Goal: Information Seeking & Learning: Learn about a topic

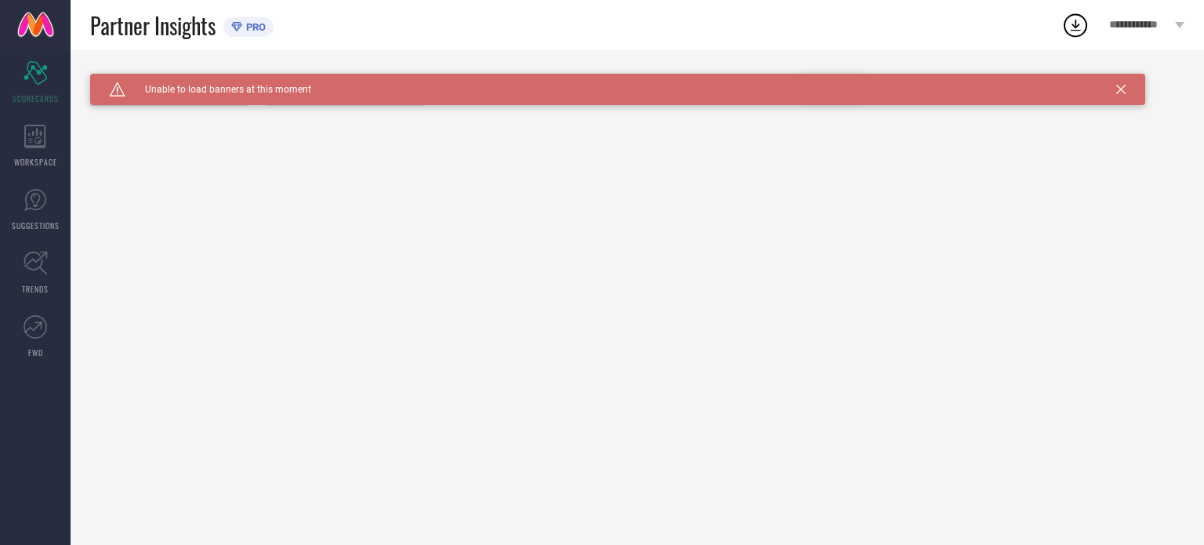
type input "All"
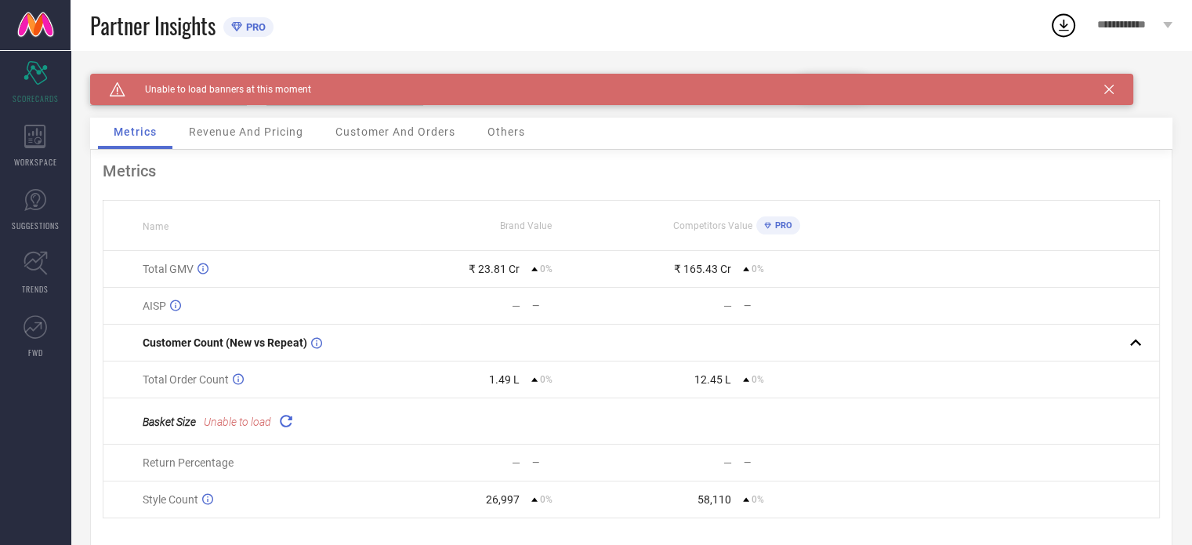
click at [225, 138] on span "Revenue And Pricing" at bounding box center [246, 131] width 114 height 13
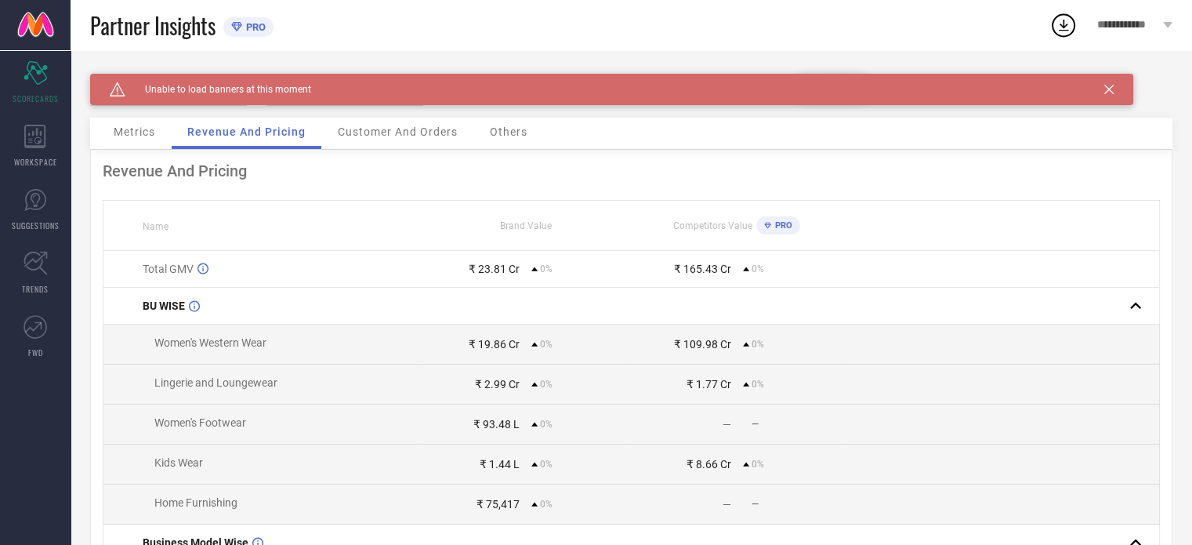
click at [1112, 87] on icon at bounding box center [1108, 89] width 9 height 9
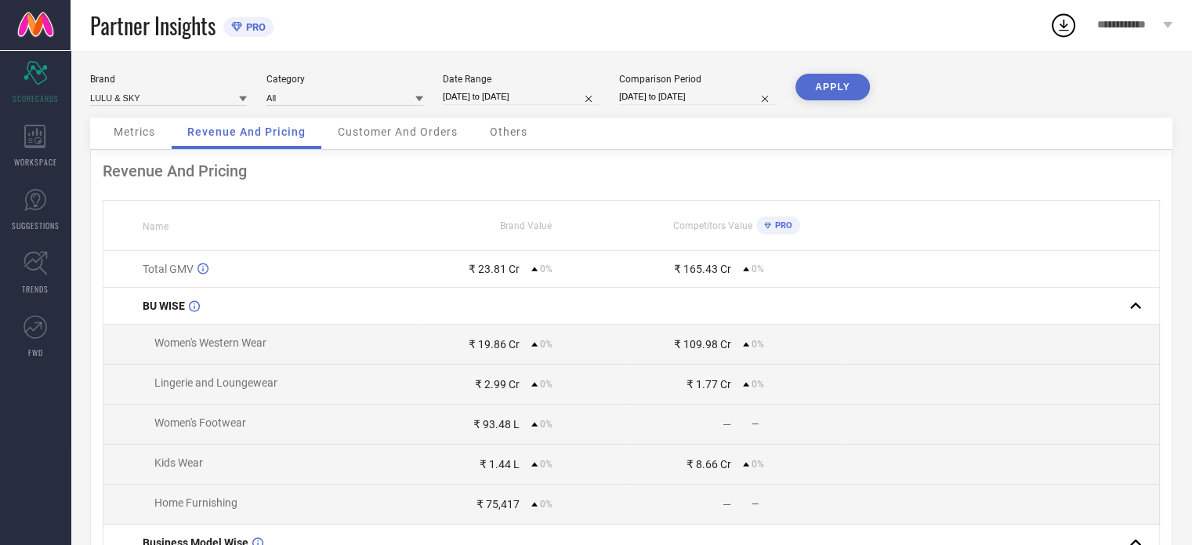
click at [404, 131] on span "Customer And Orders" at bounding box center [398, 131] width 120 height 13
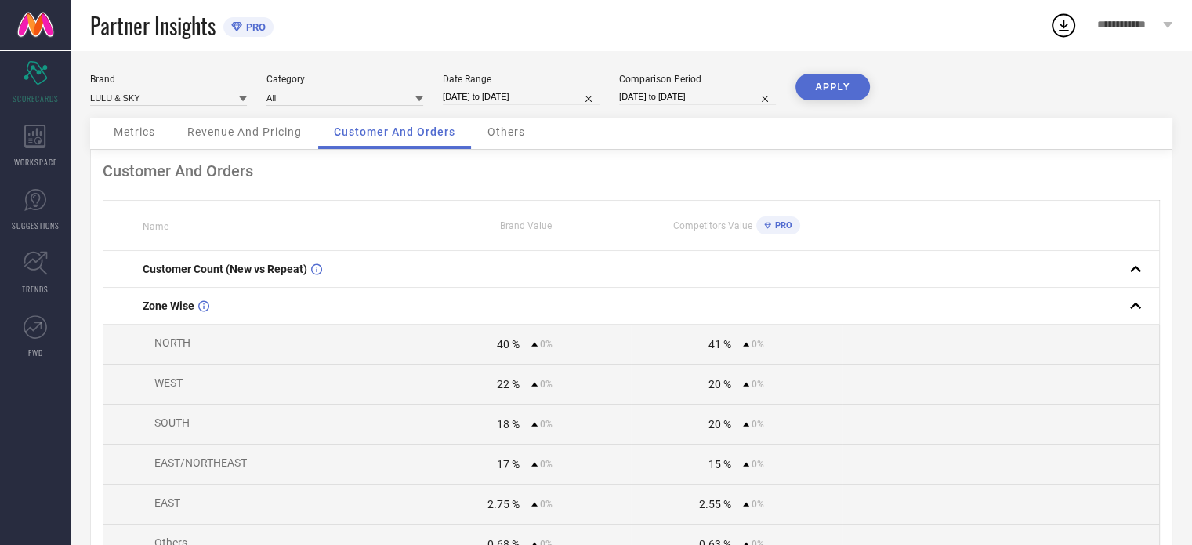
select select "4"
select select "2024"
select select "5"
select select "2024"
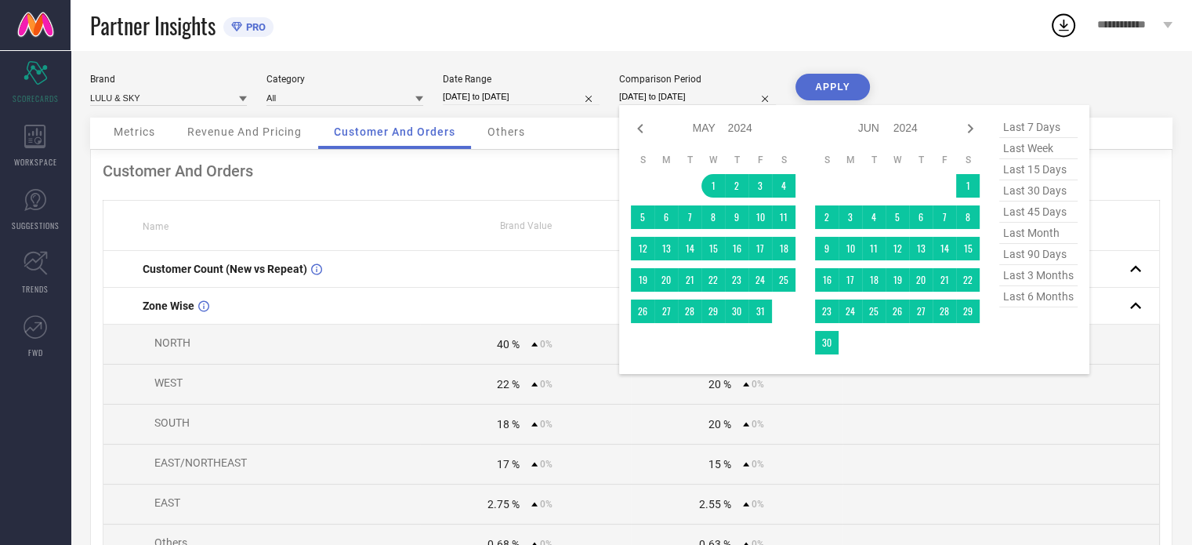
click at [734, 94] on input "[DATE] to [DATE]" at bounding box center [697, 97] width 157 height 16
click at [1016, 303] on span "last 6 months" at bounding box center [1038, 296] width 78 height 21
type input "[DATE] to [DATE]"
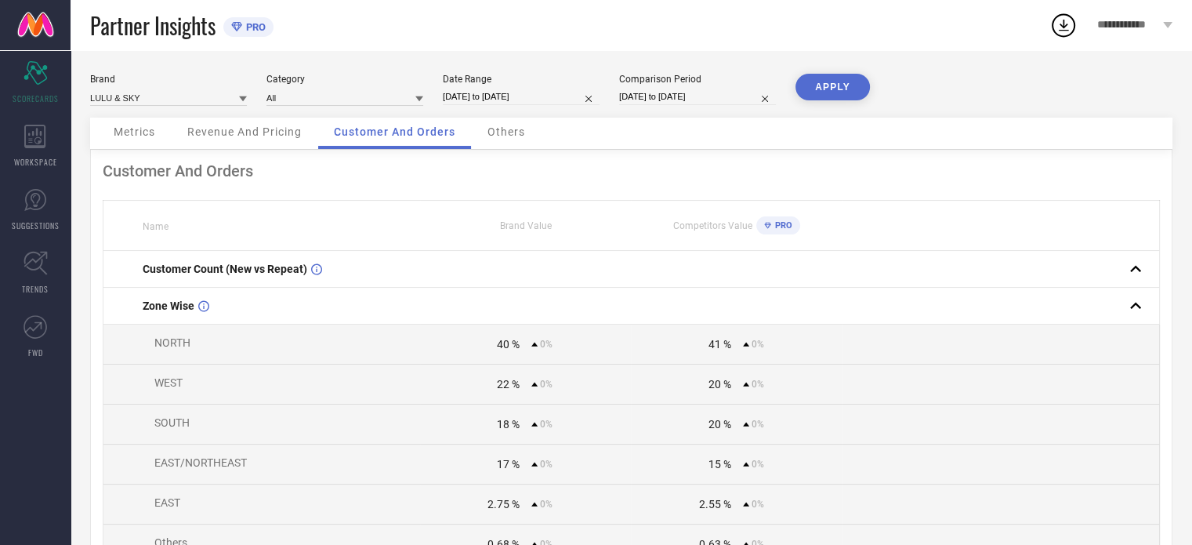
click at [843, 89] on button "APPLY" at bounding box center [833, 87] width 74 height 27
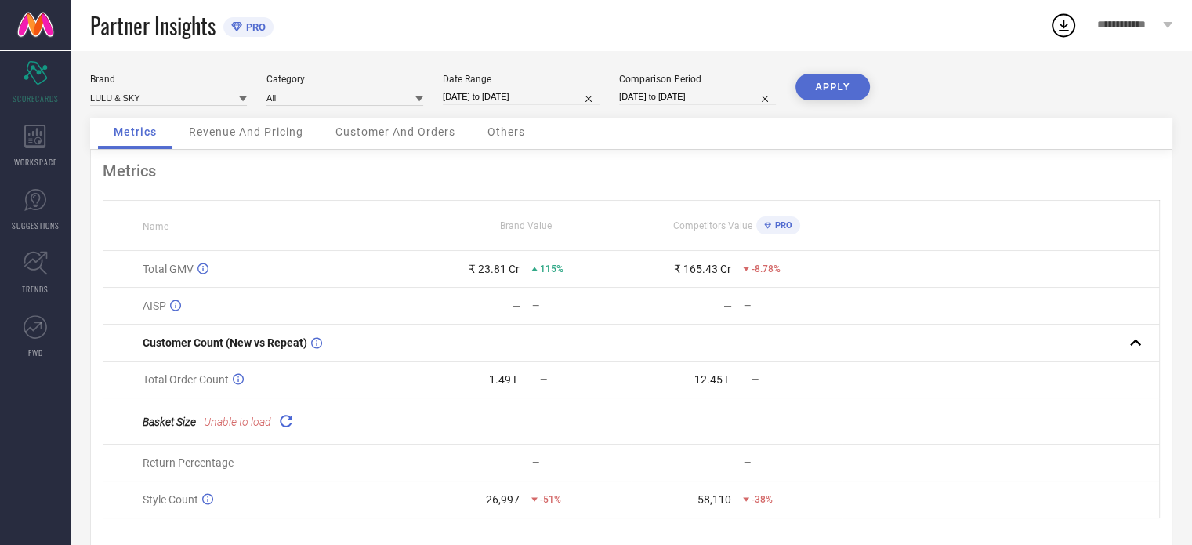
select select "4"
select select "2024"
select select "5"
select select "2024"
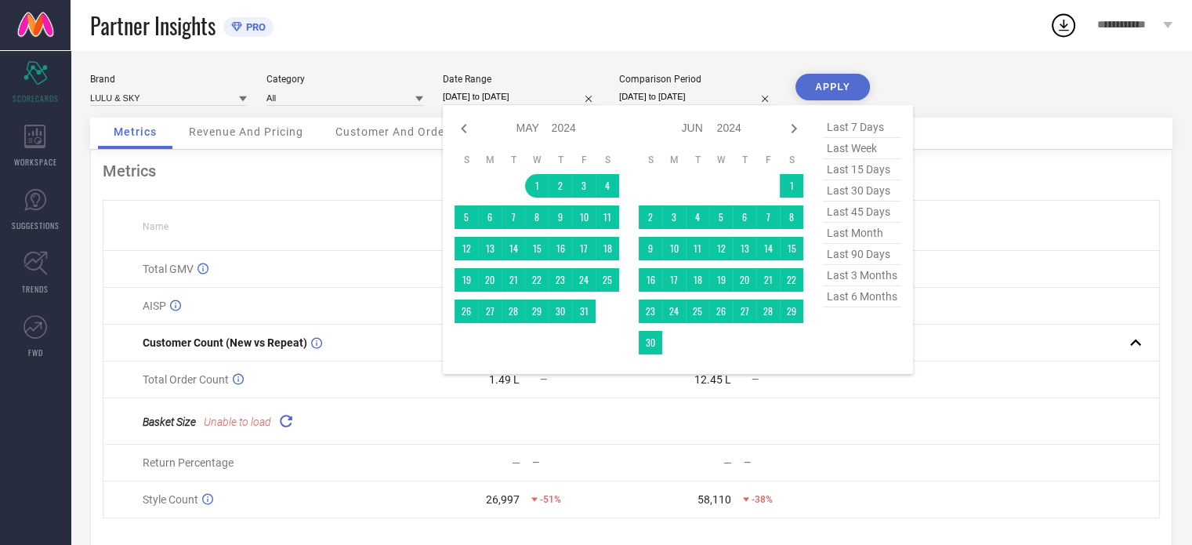
click at [558, 93] on input "[DATE] to [DATE]" at bounding box center [521, 97] width 157 height 16
click at [832, 303] on span "last 6 months" at bounding box center [862, 296] width 78 height 21
type input "[DATE] to [DATE]"
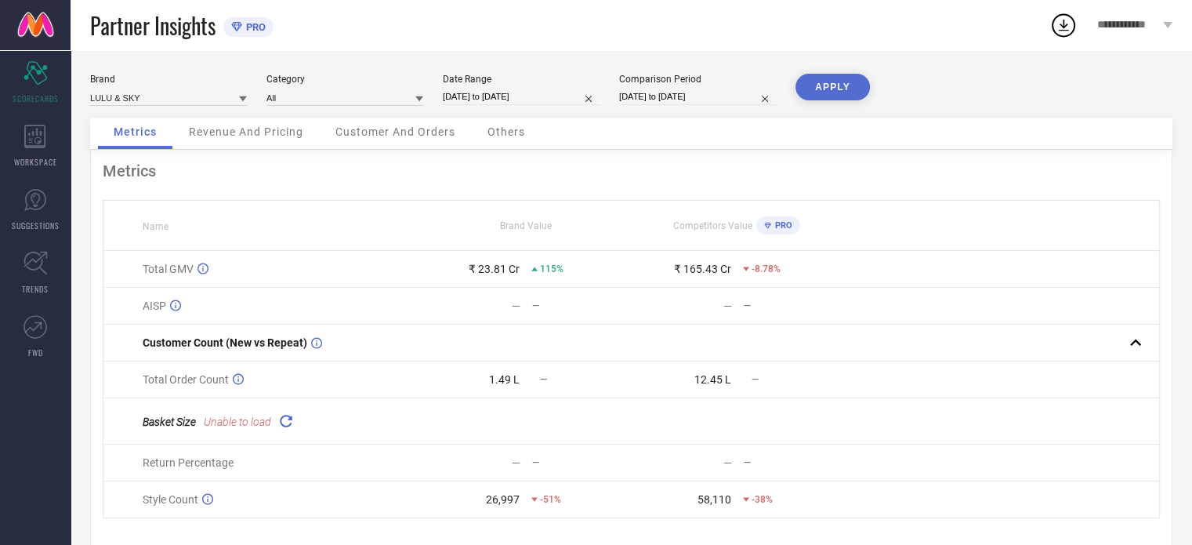
click at [840, 85] on button "APPLY" at bounding box center [833, 87] width 74 height 27
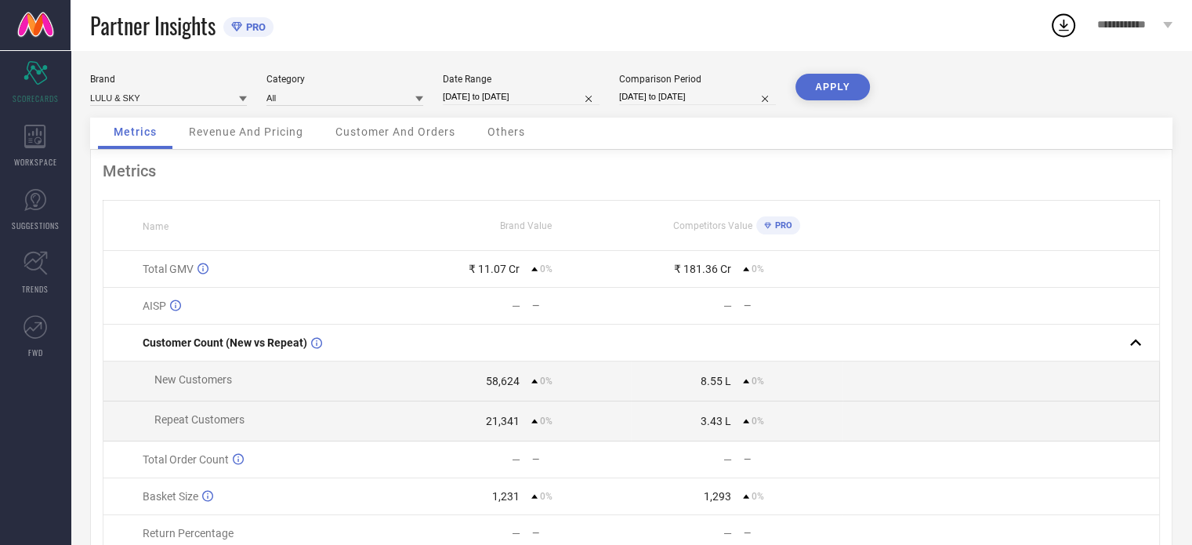
click at [257, 127] on span "Revenue And Pricing" at bounding box center [246, 131] width 114 height 13
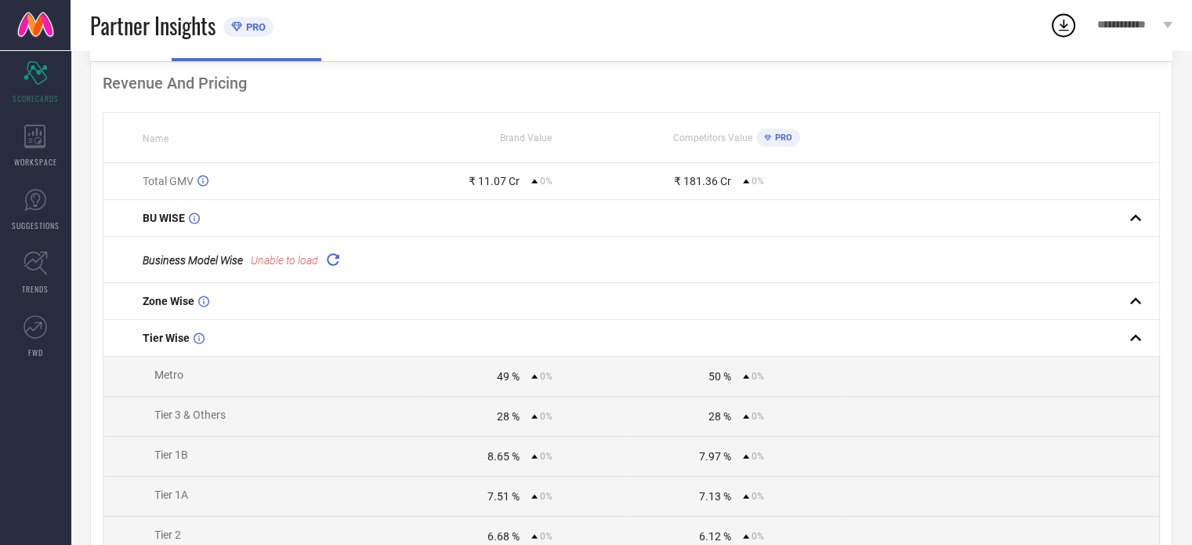
scroll to position [90, 0]
click at [332, 256] on icon at bounding box center [333, 257] width 18 height 18
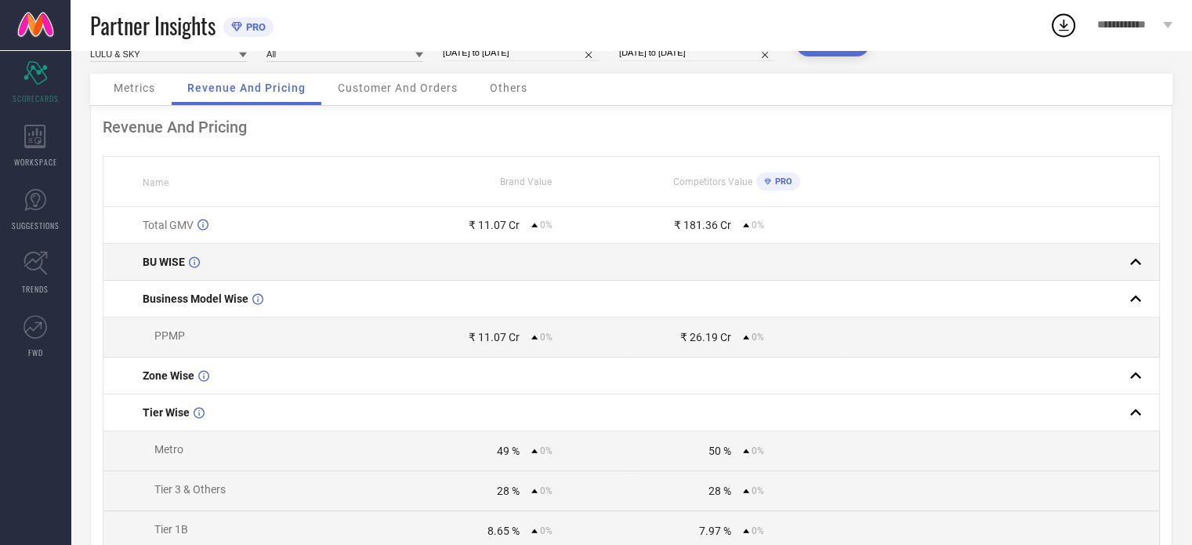
scroll to position [0, 0]
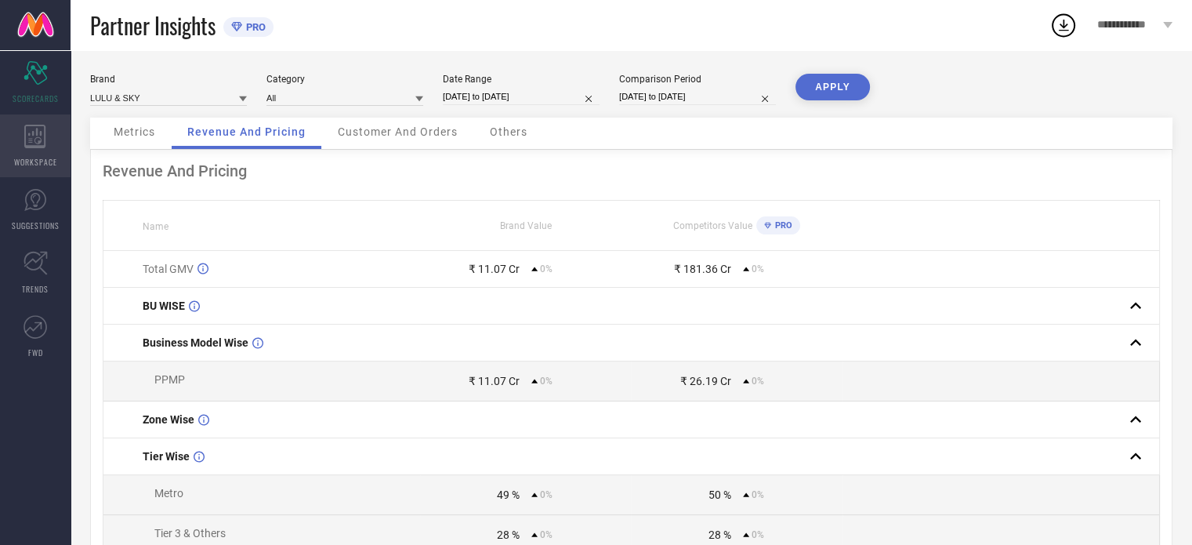
click at [36, 142] on icon at bounding box center [35, 137] width 22 height 24
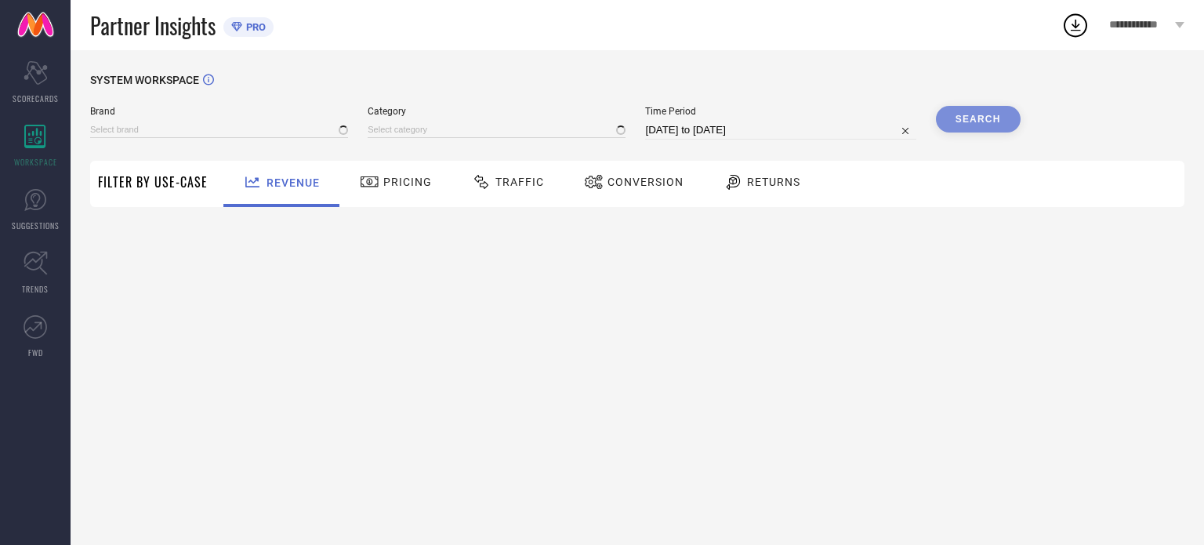
type input "LULU & SKY"
type input "All"
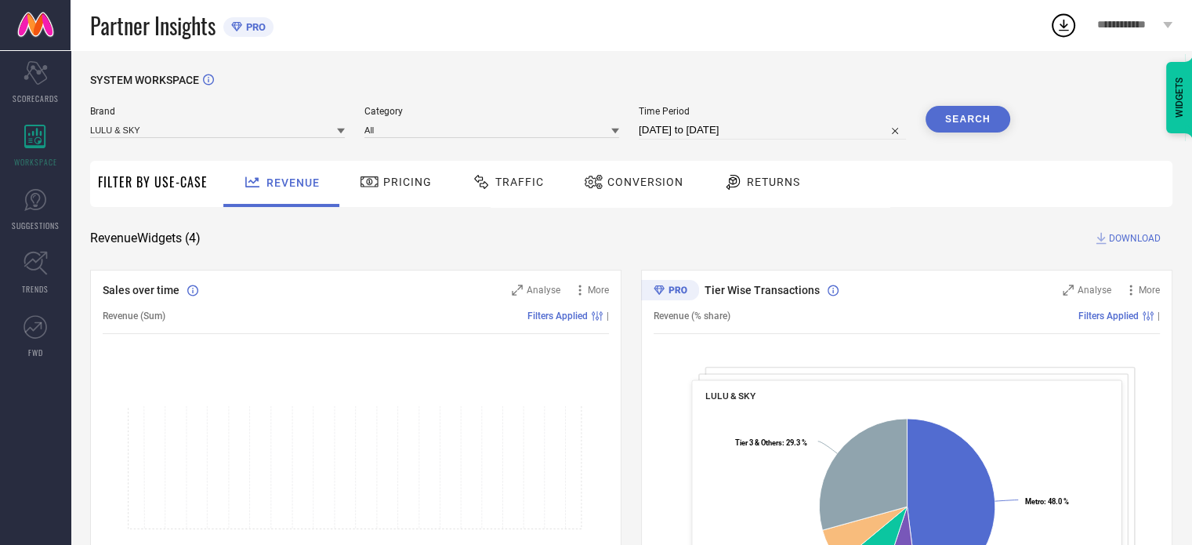
click at [395, 181] on span "Pricing" at bounding box center [407, 182] width 49 height 13
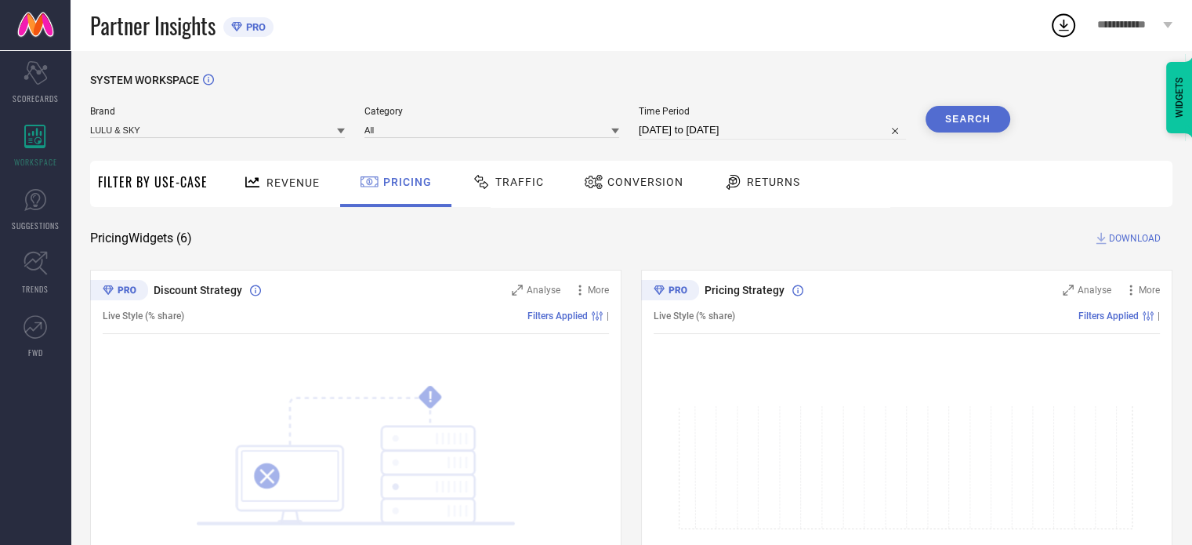
click at [674, 123] on input "[DATE] to [DATE]" at bounding box center [772, 130] width 267 height 19
select select "8"
select select "2025"
select select "9"
select select "2025"
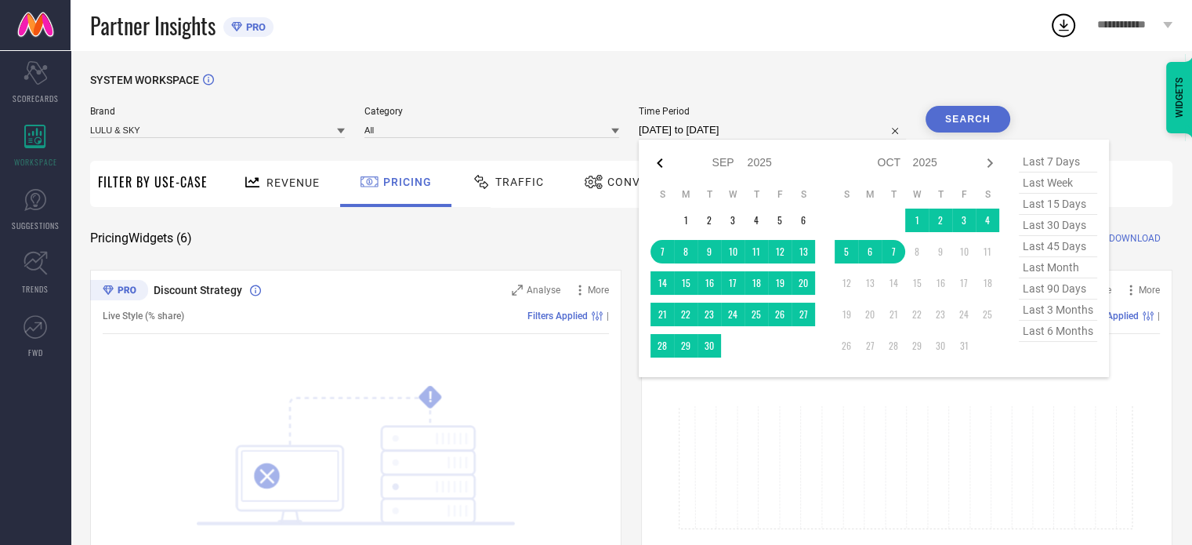
click at [664, 162] on icon at bounding box center [660, 163] width 19 height 19
select select "7"
select select "2025"
select select "8"
select select "2025"
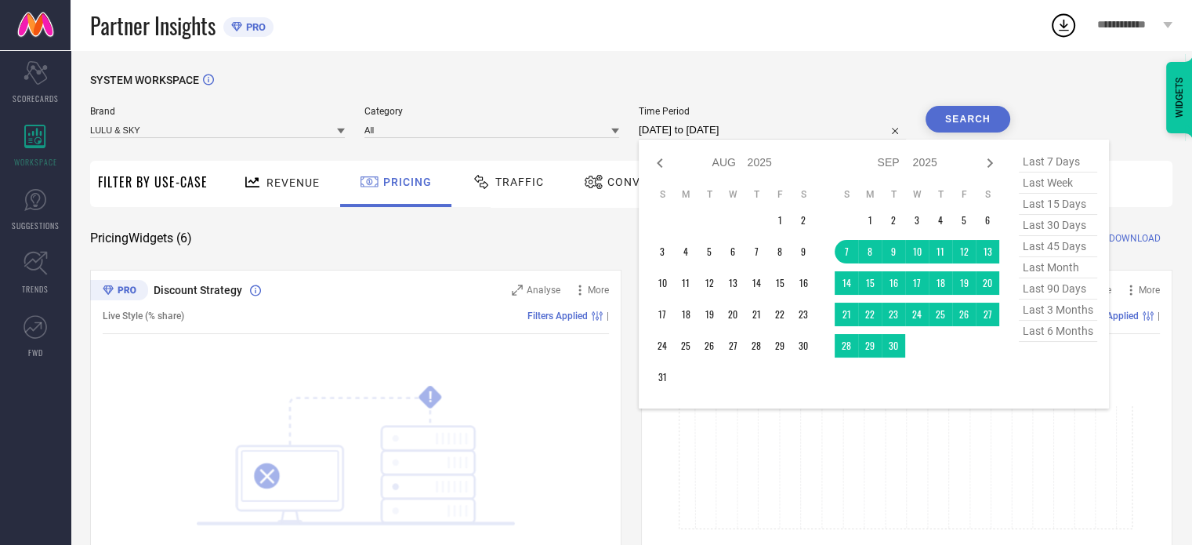
type input "After [DATE]"
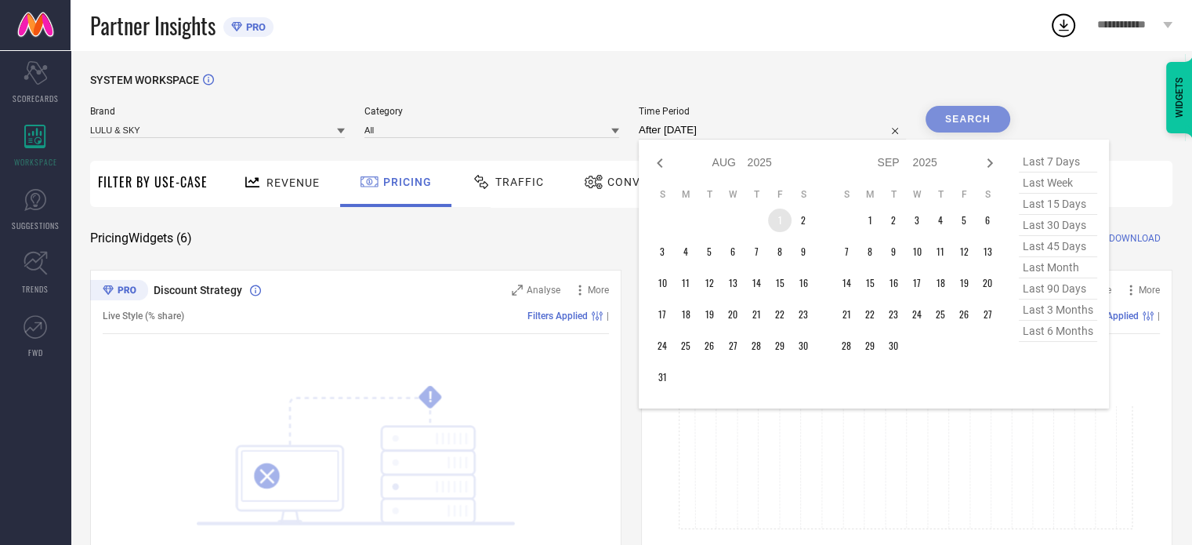
click at [781, 219] on td "1" at bounding box center [780, 221] width 24 height 24
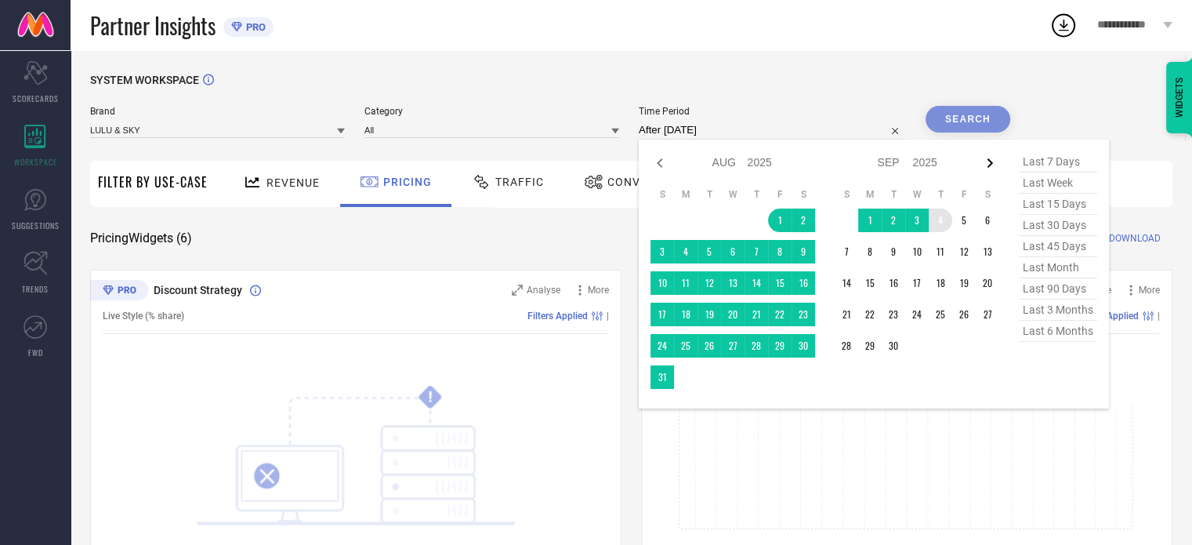
click at [996, 163] on icon at bounding box center [990, 163] width 19 height 19
select select "8"
select select "2025"
select select "9"
select select "2025"
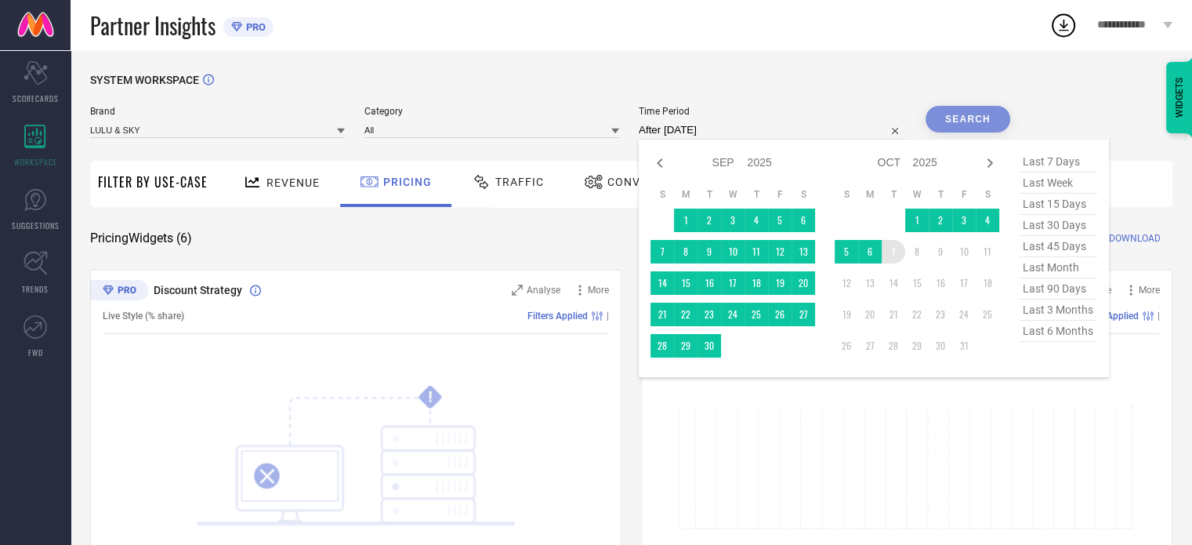
type input "[DATE] to [DATE]"
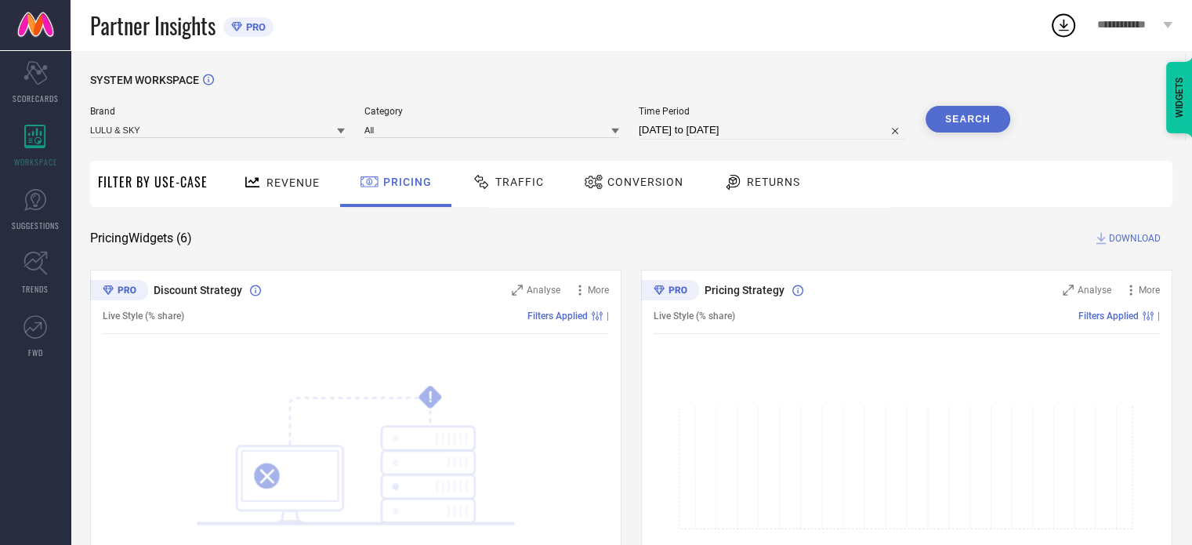
click at [975, 127] on button "Search" at bounding box center [968, 119] width 85 height 27
click at [497, 191] on div "Traffic" at bounding box center [508, 182] width 80 height 27
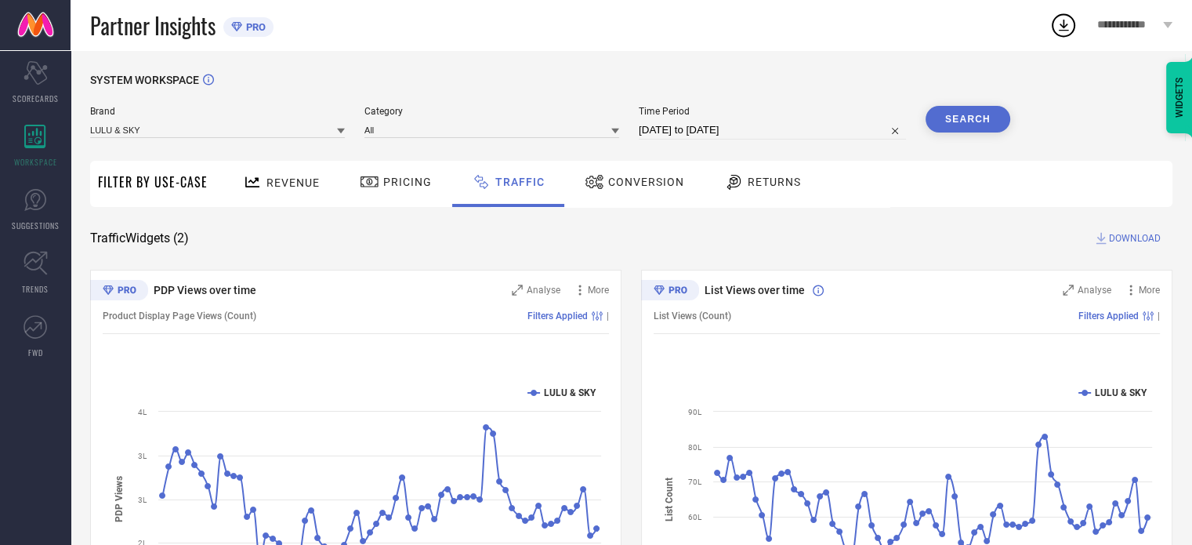
click at [599, 182] on icon at bounding box center [595, 181] width 20 height 19
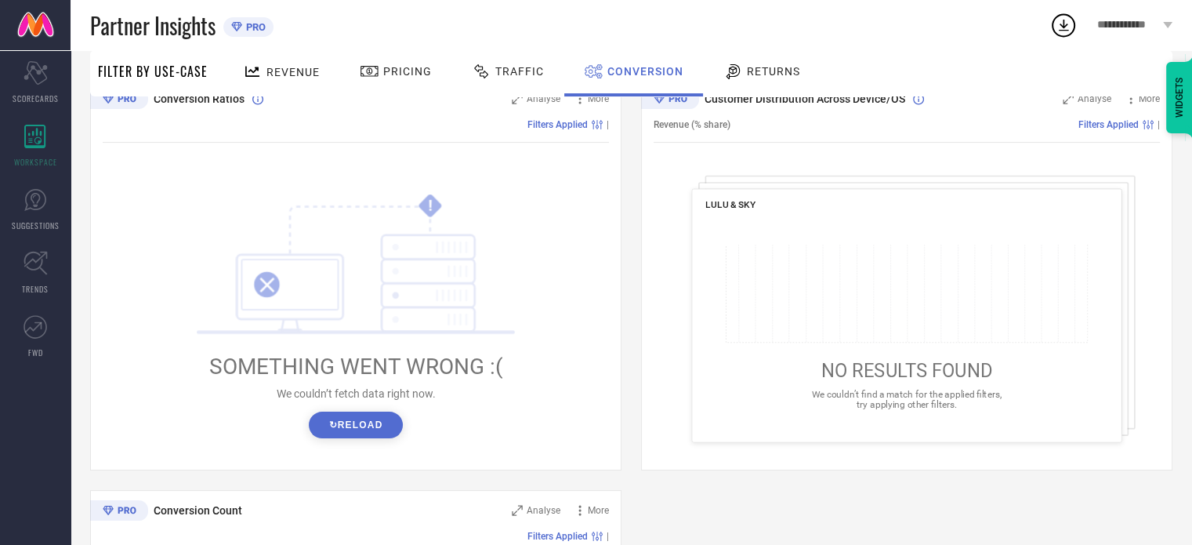
scroll to position [235, 0]
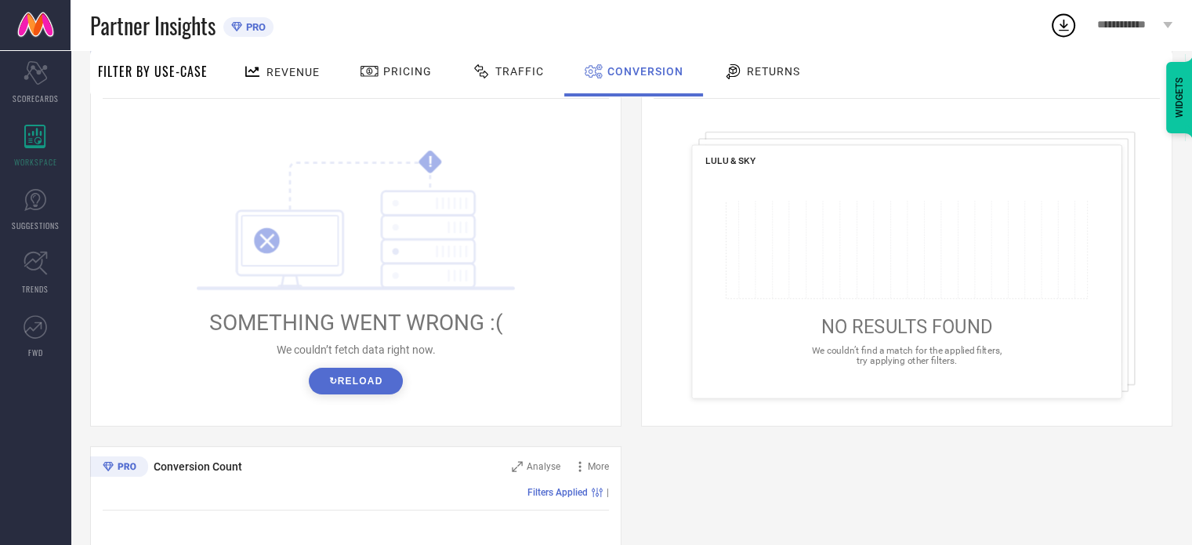
click at [350, 372] on button "↻ Reload" at bounding box center [355, 381] width 93 height 27
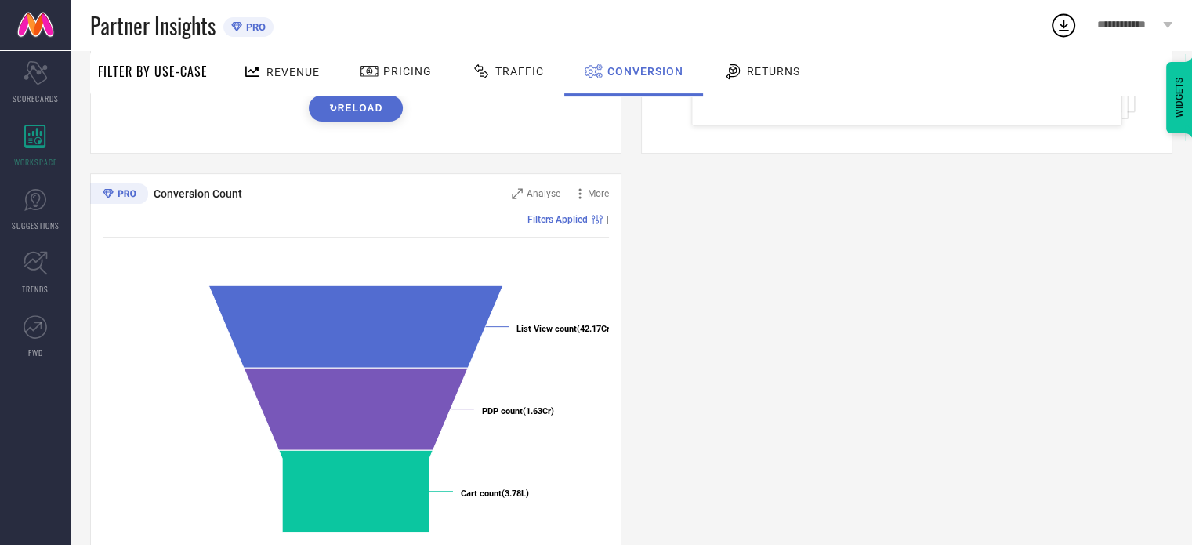
scroll to position [549, 0]
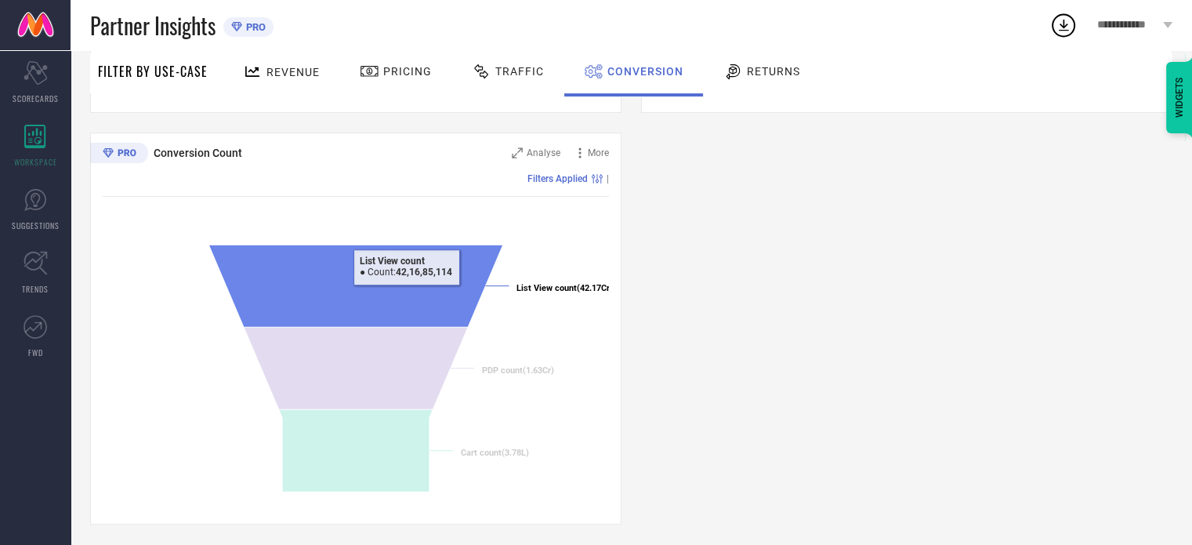
click at [406, 297] on icon at bounding box center [356, 286] width 295 height 82
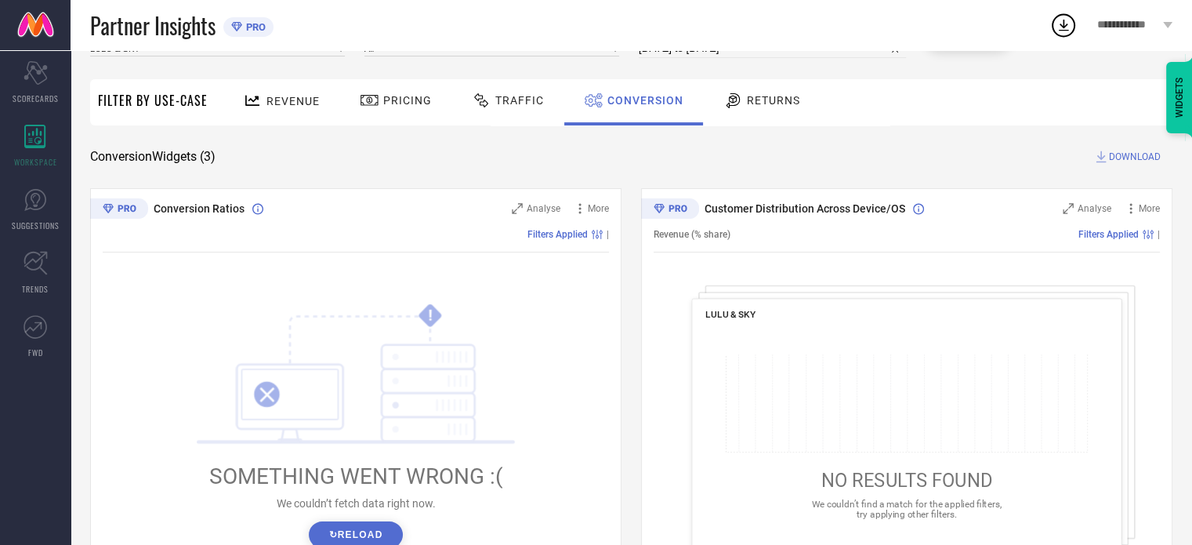
scroll to position [0, 0]
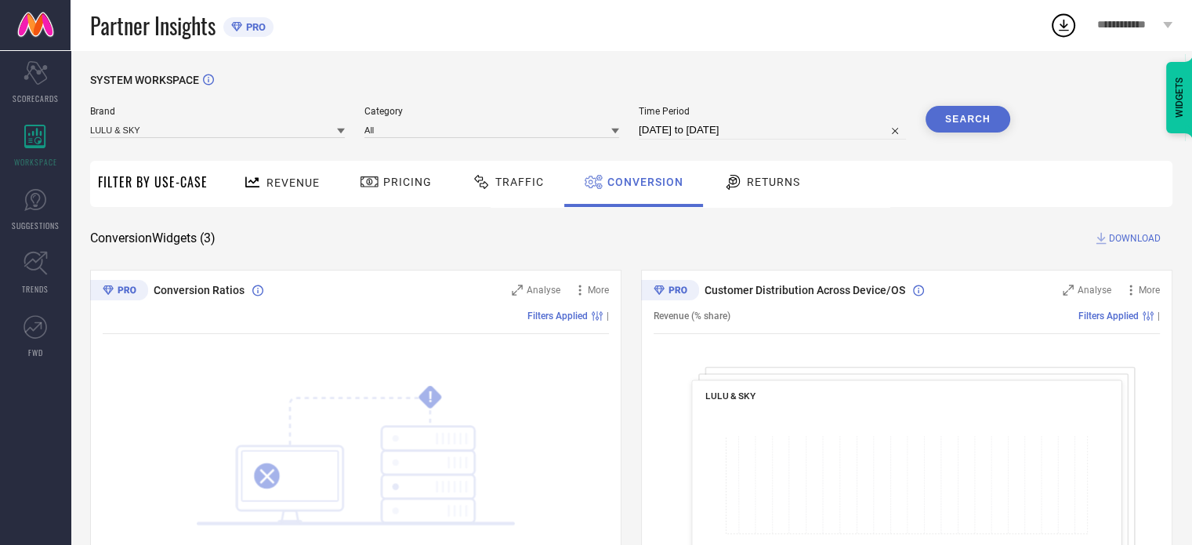
click at [742, 187] on div at bounding box center [735, 181] width 24 height 19
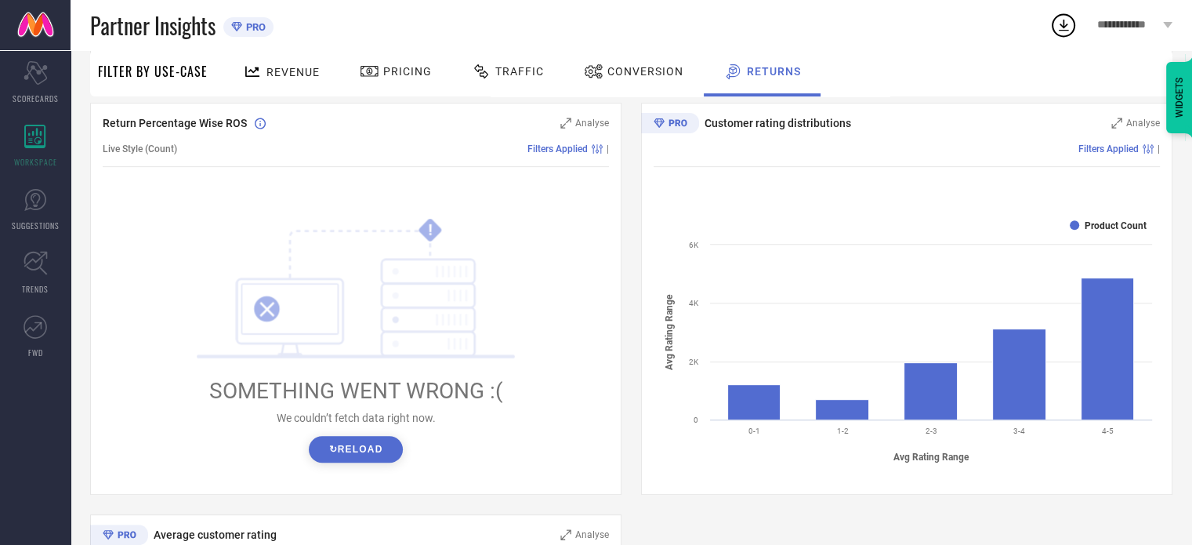
scroll to position [627, 0]
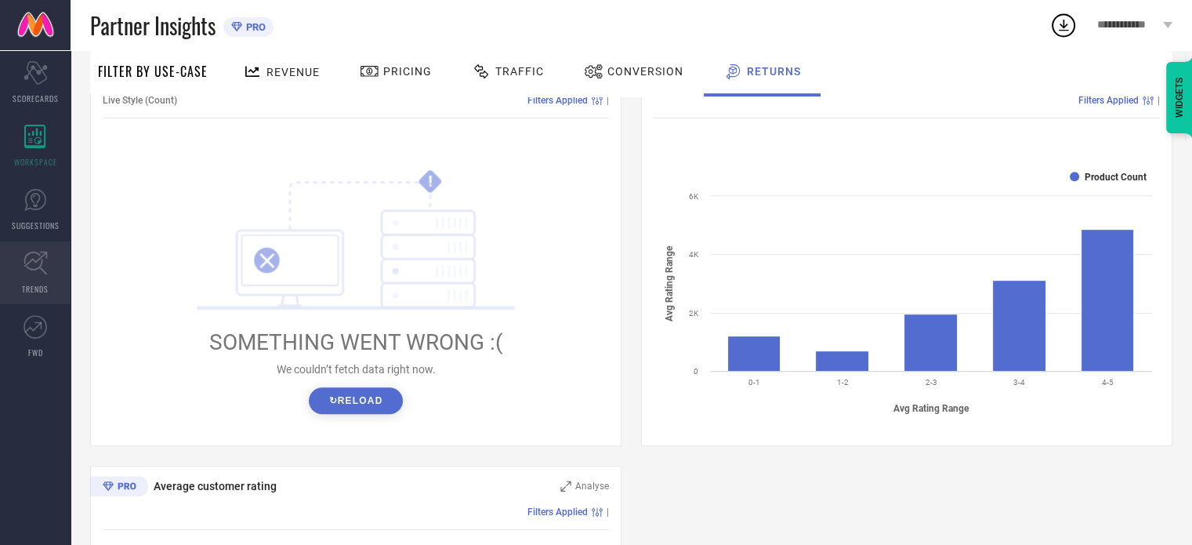
click at [34, 266] on icon at bounding box center [36, 263] width 24 height 24
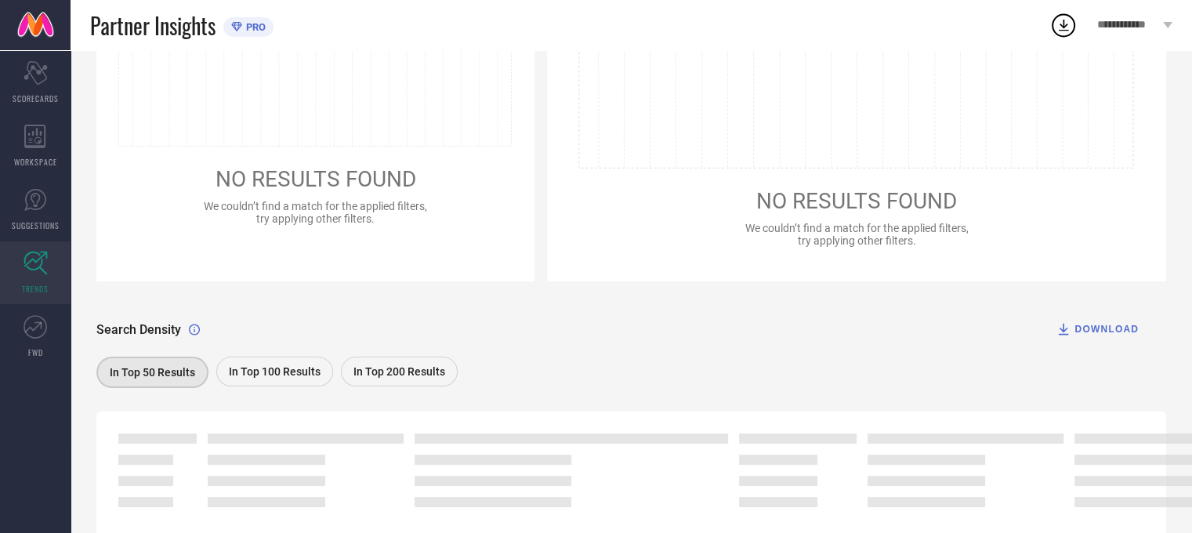
scroll to position [307, 0]
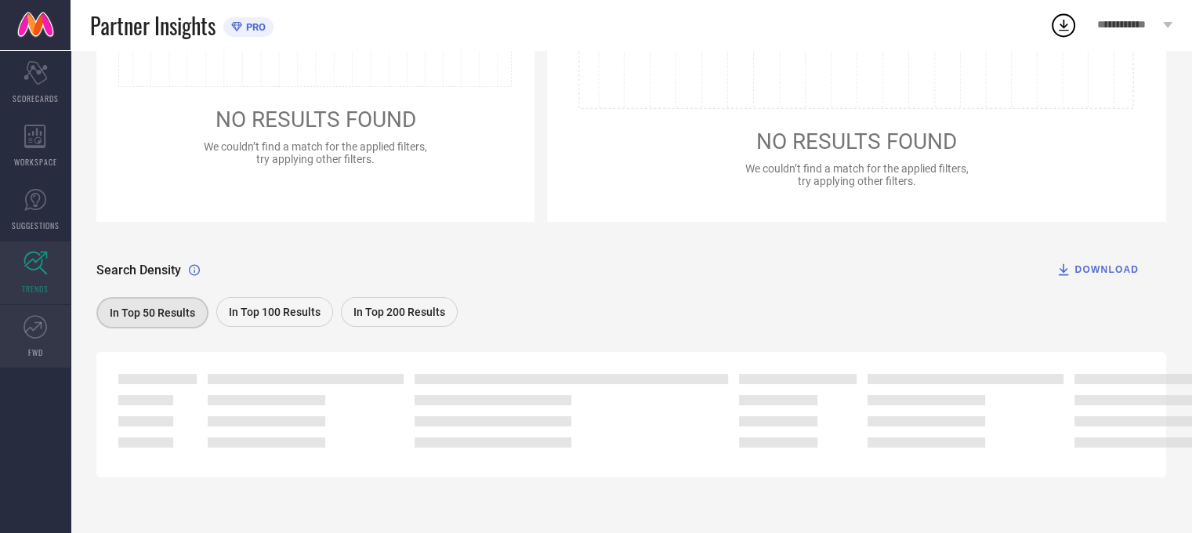
click at [25, 329] on icon at bounding box center [36, 327] width 24 height 24
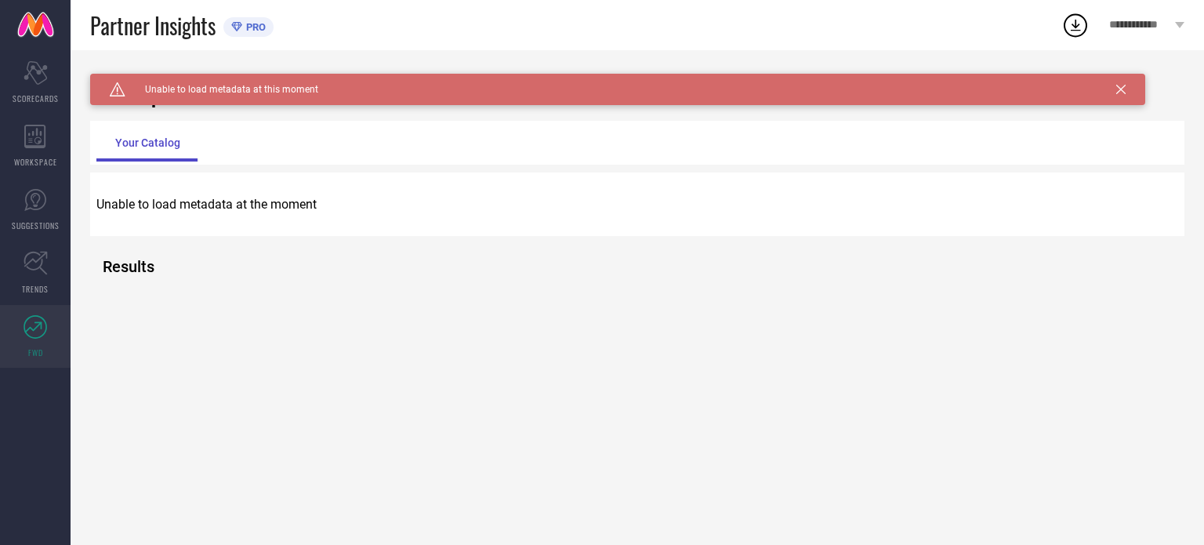
click at [34, 20] on link at bounding box center [35, 25] width 71 height 50
